Goal: Transaction & Acquisition: Subscribe to service/newsletter

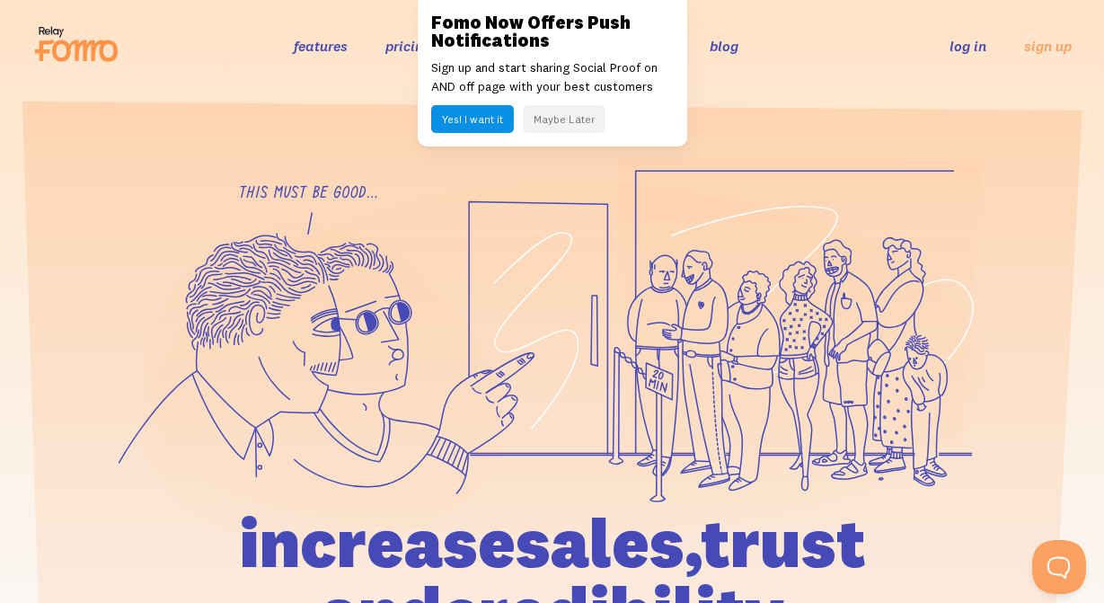
click at [398, 50] on link "pricing" at bounding box center [408, 46] width 46 height 18
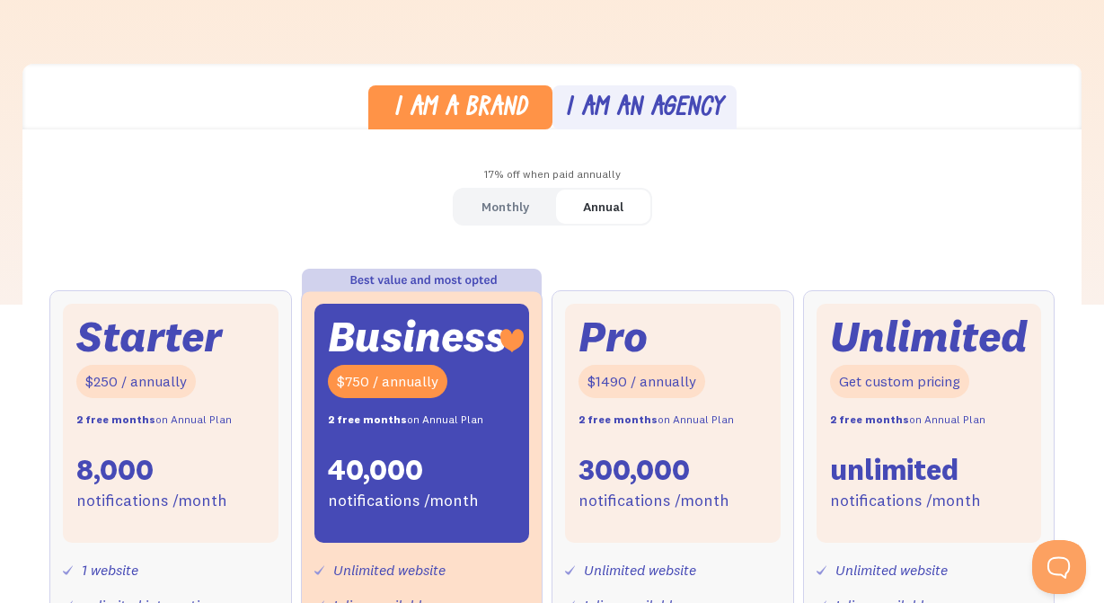
scroll to position [539, 0]
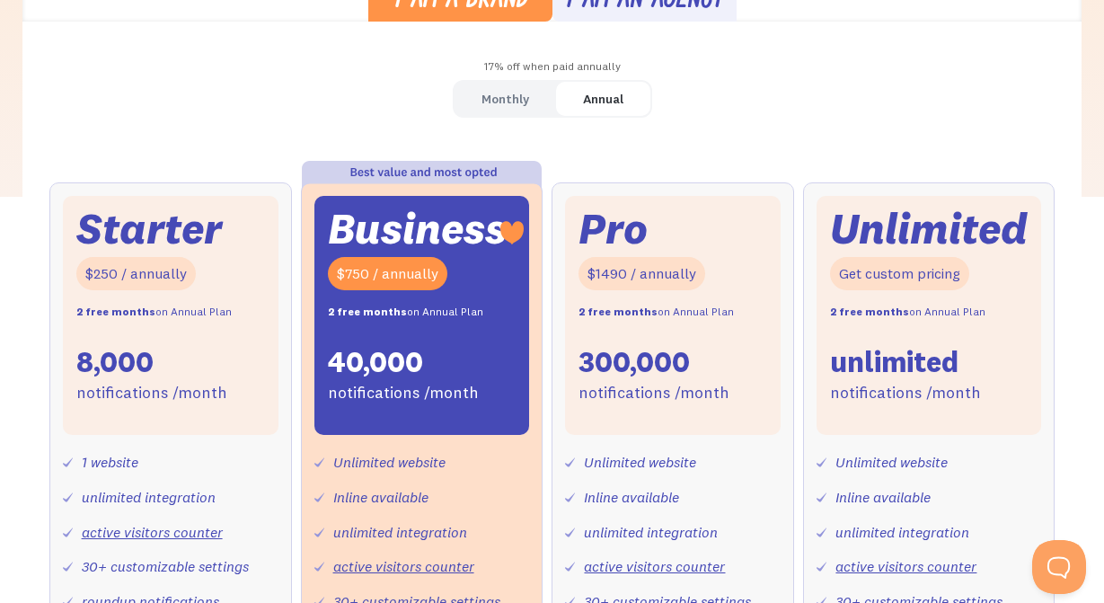
click at [587, 100] on div "Annual" at bounding box center [603, 99] width 40 height 26
click at [527, 101] on div "Monthly" at bounding box center [505, 99] width 48 height 26
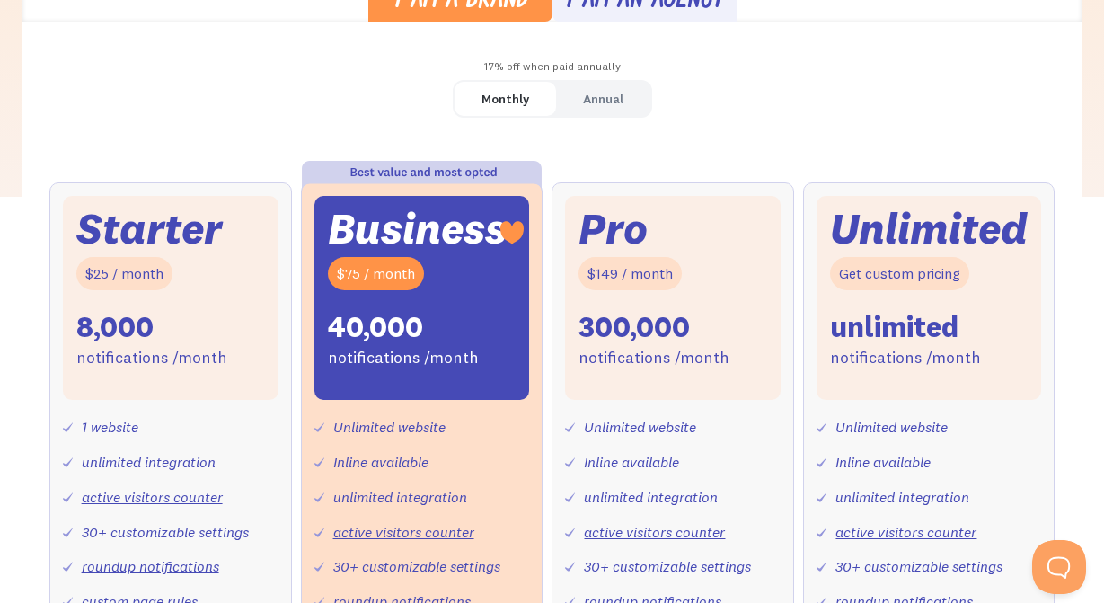
click at [617, 99] on div "Annual" at bounding box center [603, 99] width 40 height 26
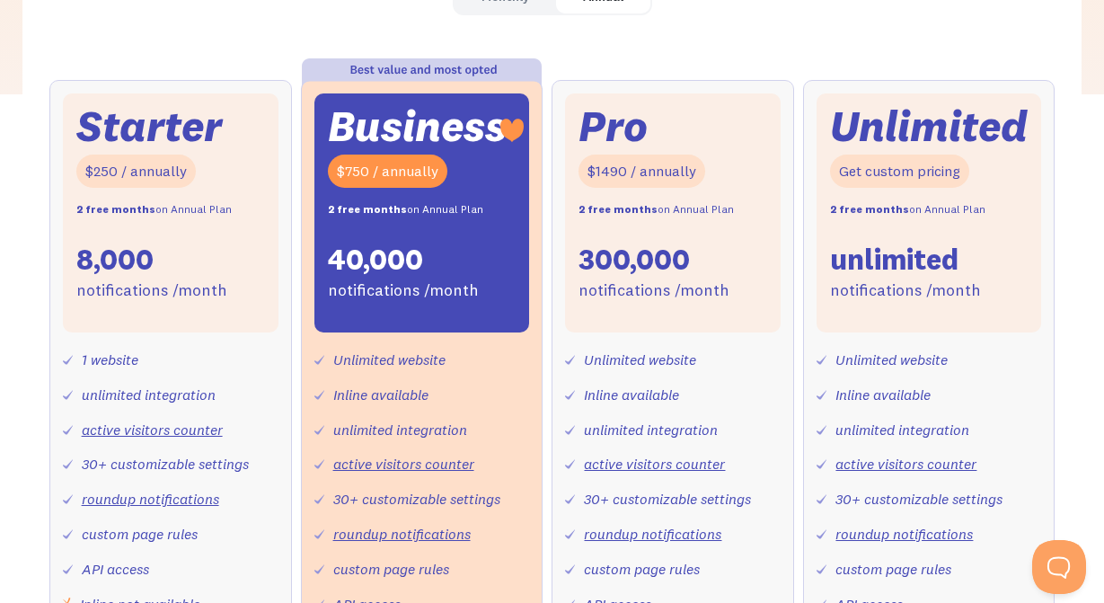
scroll to position [431, 0]
